Goal: Task Accomplishment & Management: Manage account settings

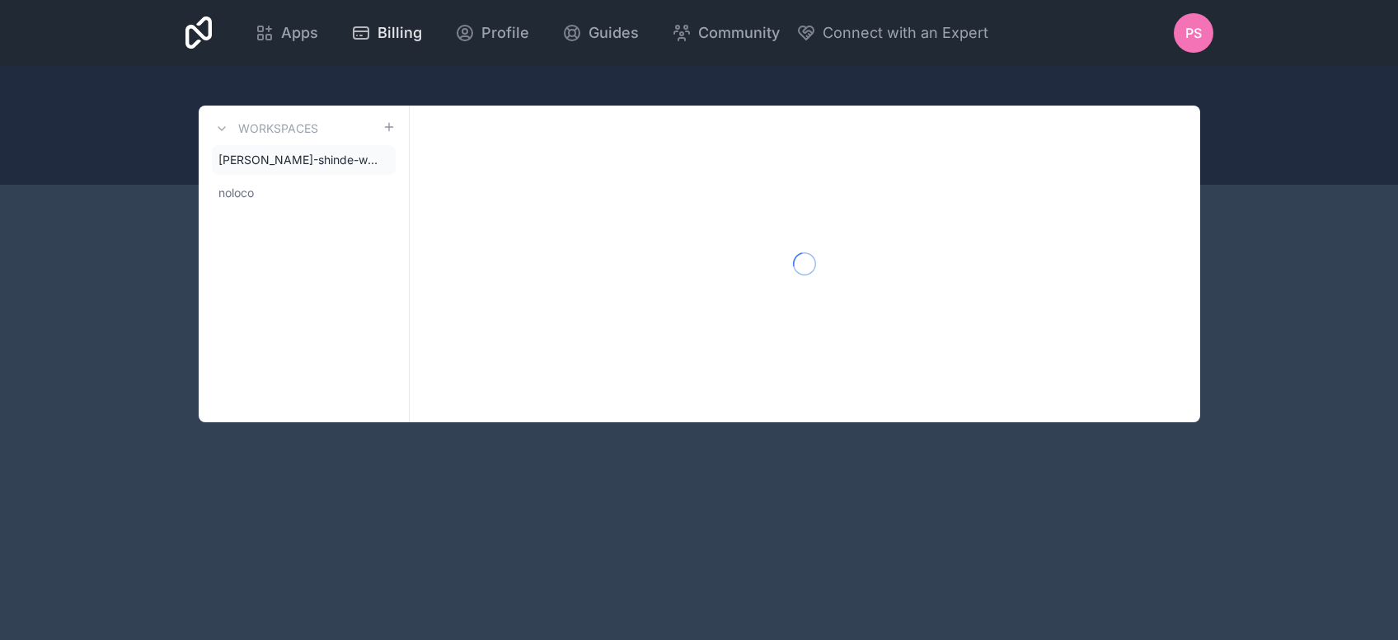
click at [422, 28] on span "Billing" at bounding box center [400, 32] width 45 height 23
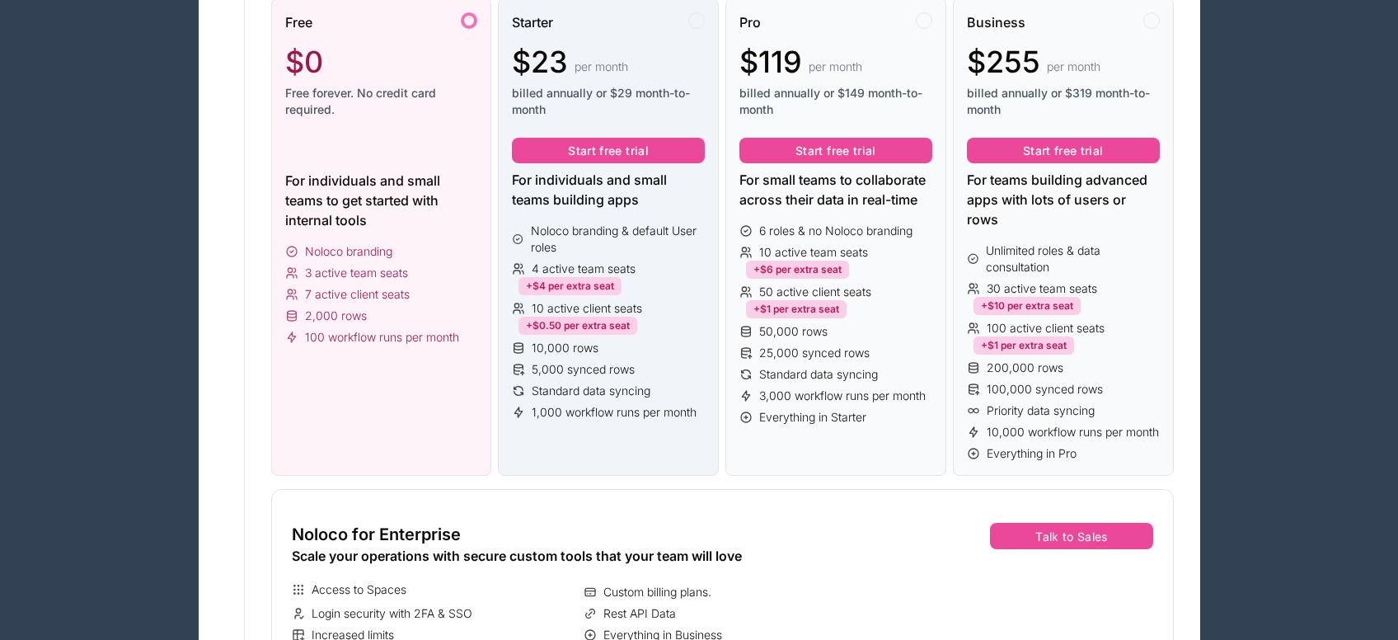
scroll to position [137, 0]
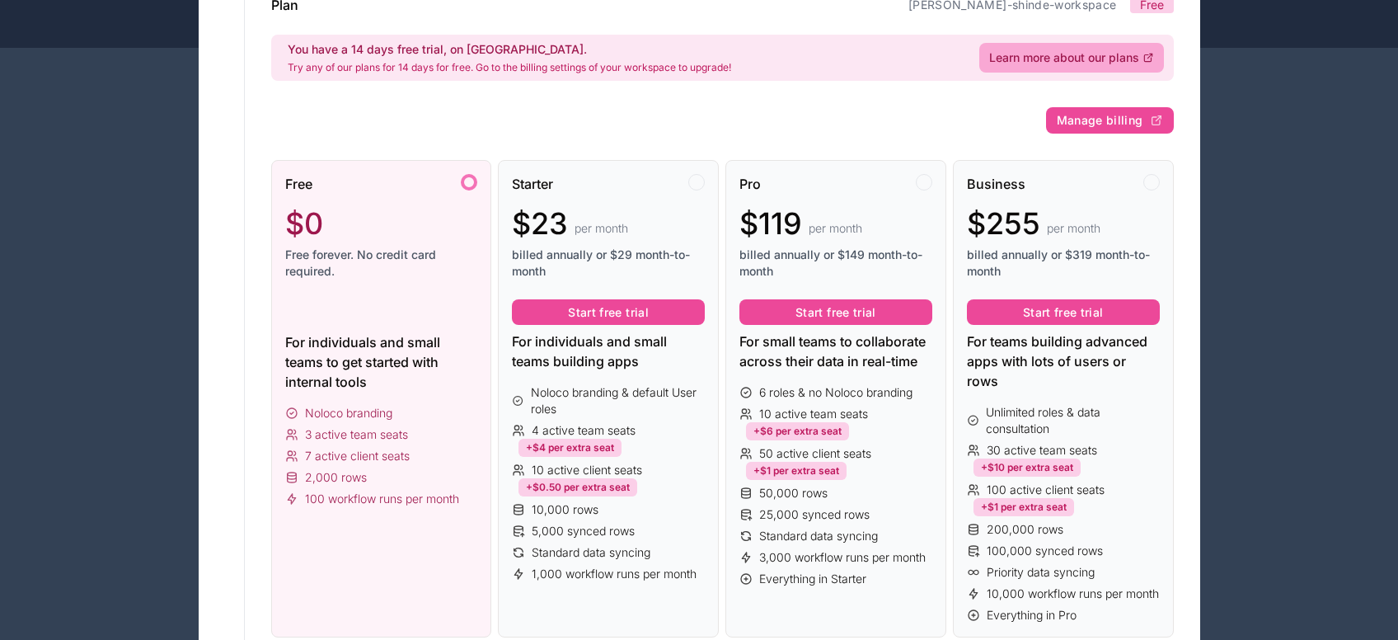
click at [434, 268] on span "Free forever. No credit card required." at bounding box center [381, 262] width 193 height 33
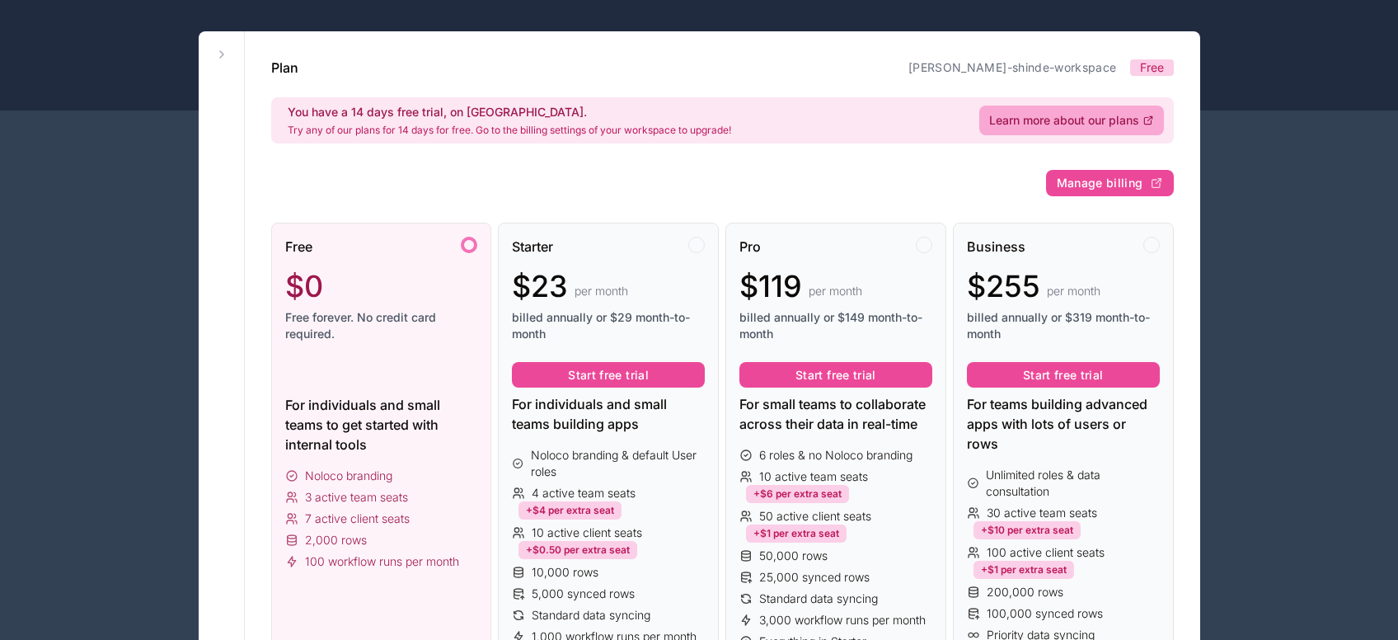
scroll to position [0, 0]
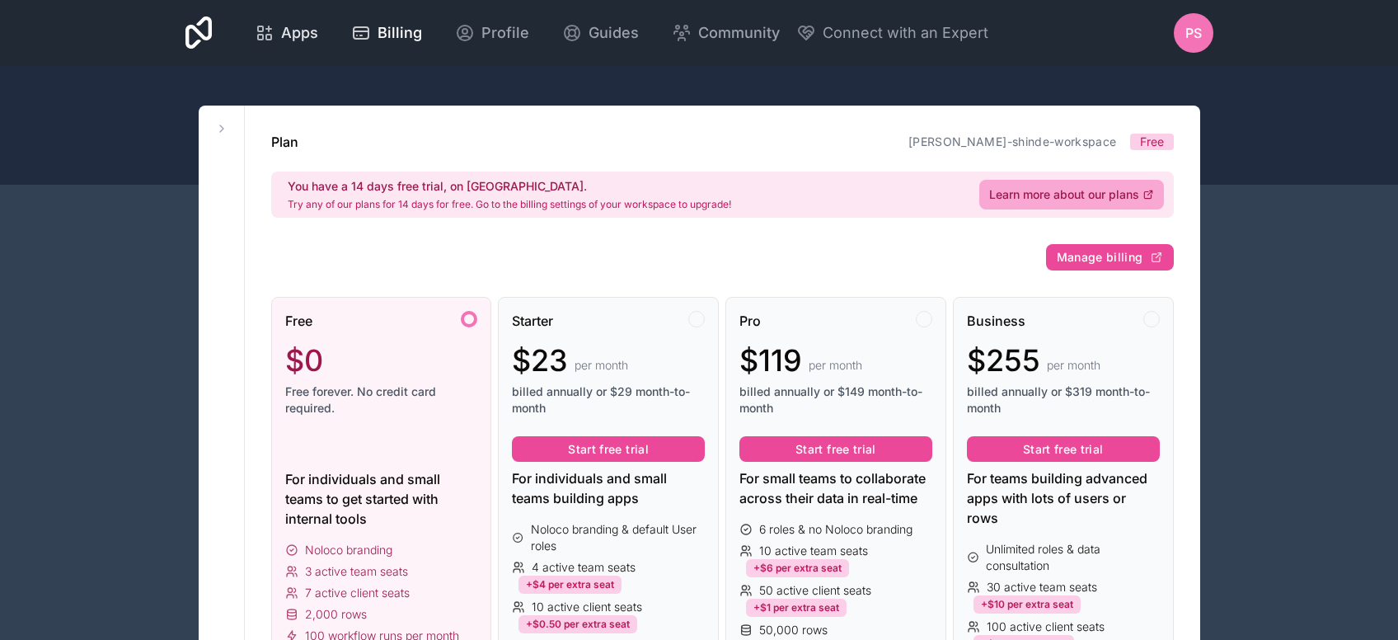
click at [331, 45] on link "Apps" at bounding box center [287, 33] width 90 height 36
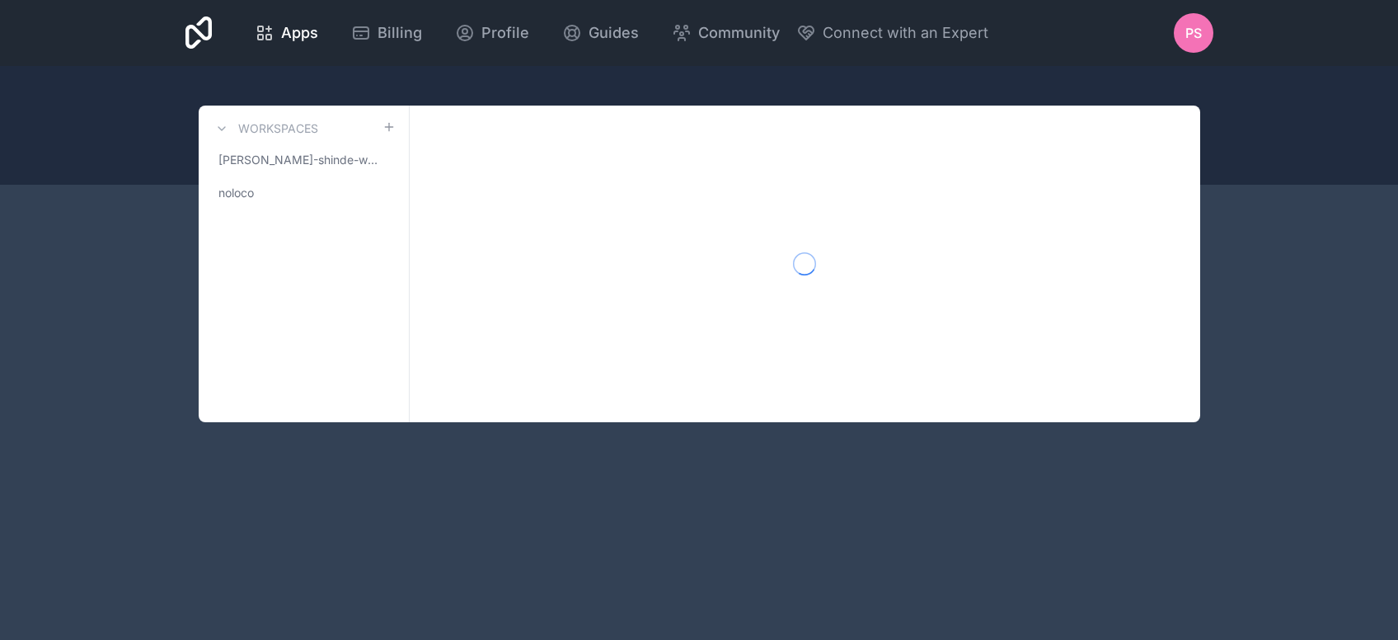
click at [692, 382] on div at bounding box center [805, 264] width 790 height 317
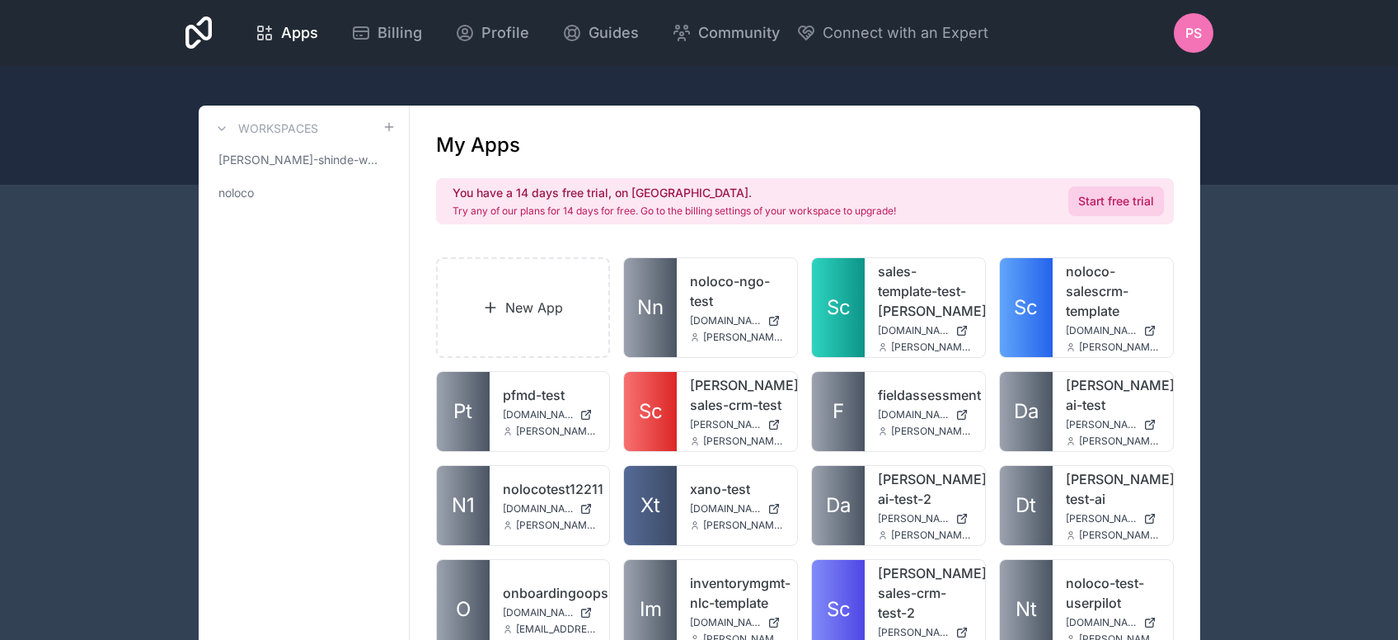
click at [1089, 210] on link "Start free trial" at bounding box center [1116, 201] width 96 height 30
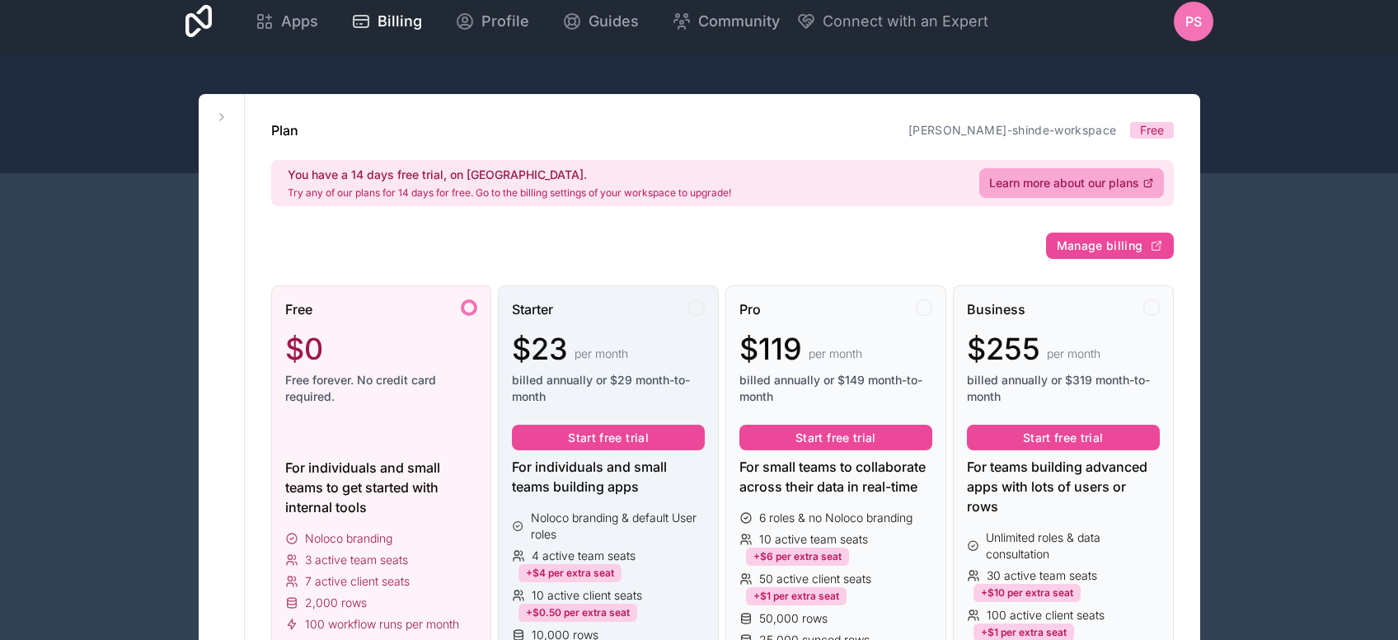
scroll to position [10, 0]
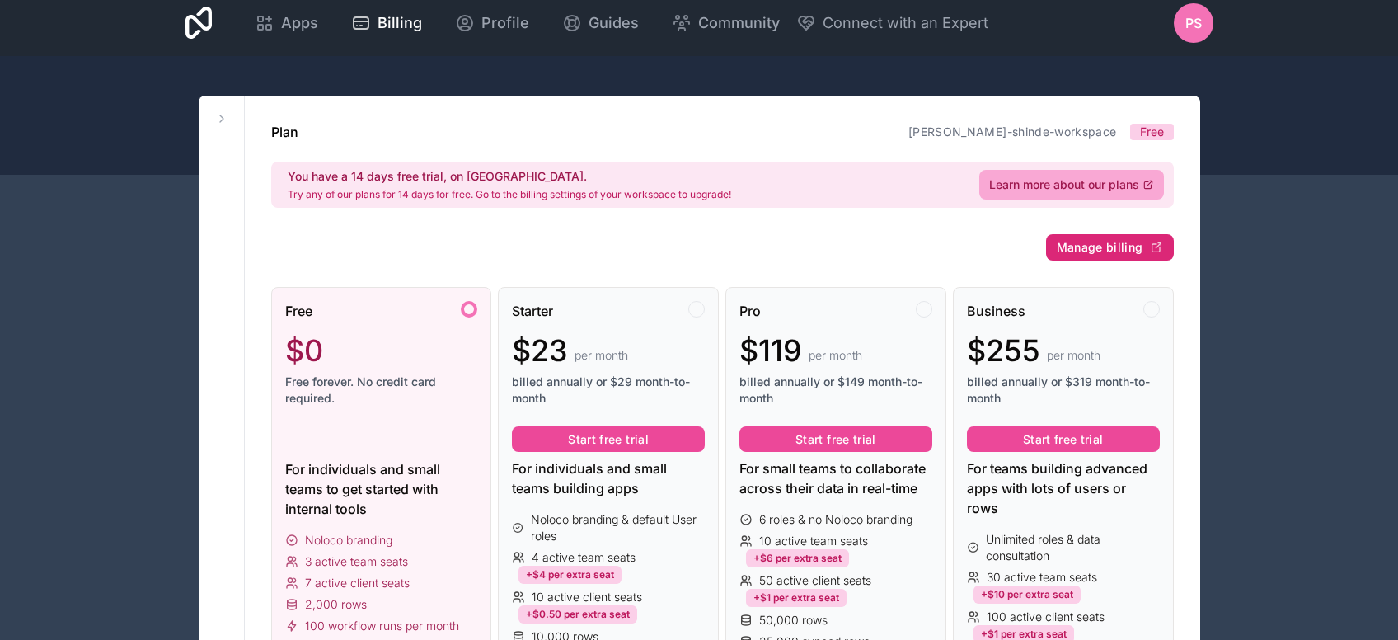
click at [1092, 256] on button "Manage billing" at bounding box center [1110, 247] width 128 height 26
